Goal: Find specific page/section: Find specific page/section

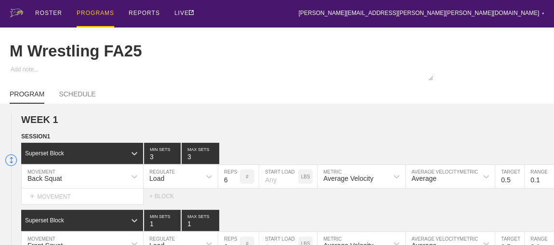
click at [86, 13] on div "PROGRAMS" at bounding box center [96, 13] width 38 height 27
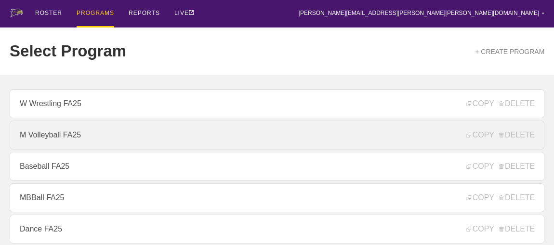
scroll to position [131, 0]
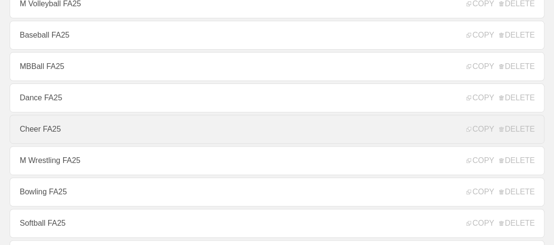
click at [46, 130] on link "Cheer FA25" at bounding box center [277, 129] width 535 height 29
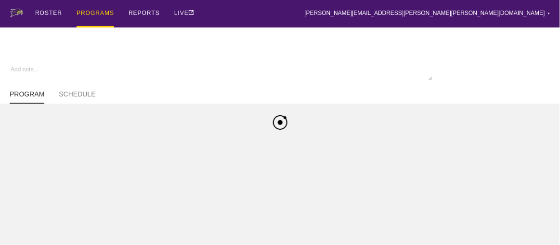
type textarea "x"
type input "Cheer FA25"
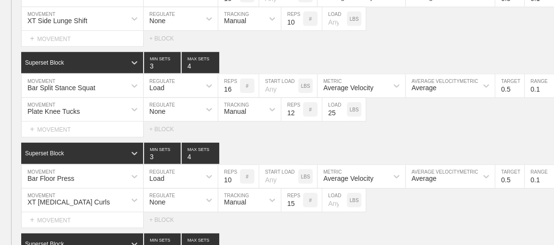
scroll to position [1390, 0]
